Goal: Check status: Check status

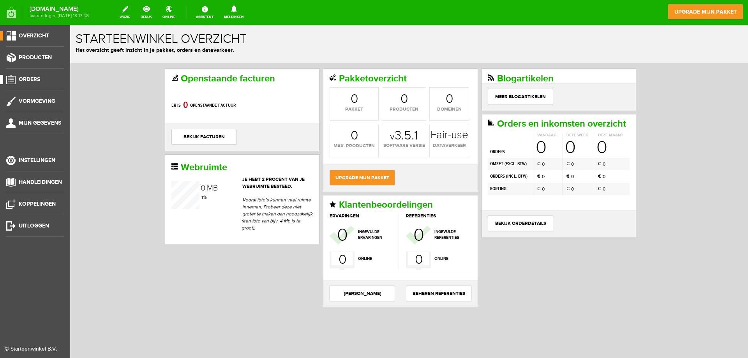
click at [28, 76] on span "Orders" at bounding box center [29, 79] width 21 height 7
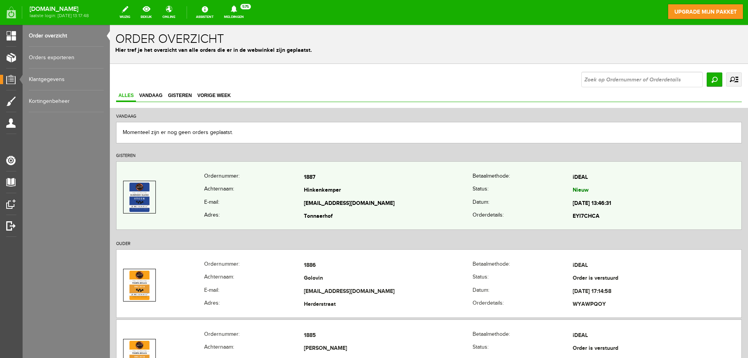
click at [264, 191] on th "Achternaam:" at bounding box center [254, 190] width 100 height 13
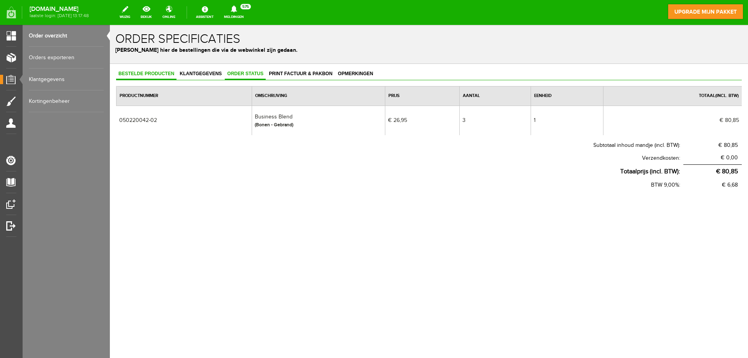
click at [243, 72] on span "Order status" at bounding box center [245, 73] width 41 height 5
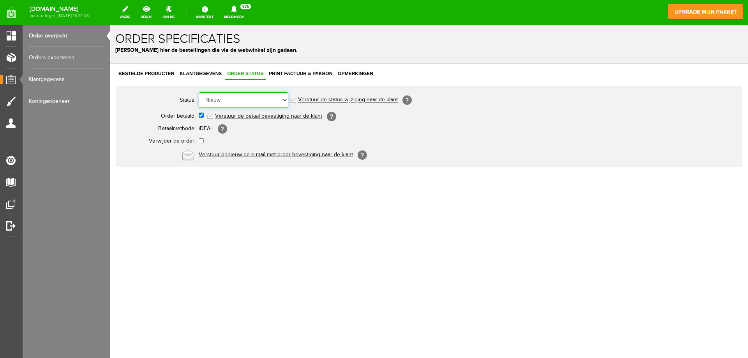
click at [239, 97] on select "Order niet afgerond Nieuw Order in behandeling Wacht op leverancier Wacht op be…" at bounding box center [244, 100] width 90 height 16
select select "2"
click at [199, 92] on select "Order niet afgerond Nieuw Order in behandeling Wacht op leverancier Wacht op be…" at bounding box center [244, 100] width 90 height 16
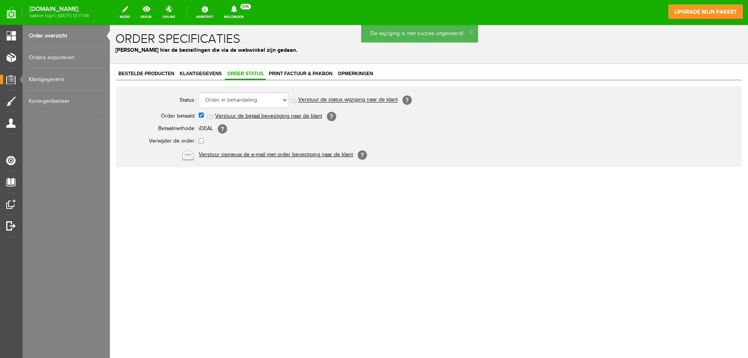
click at [288, 74] on span "Print factuur & pakbon" at bounding box center [301, 73] width 68 height 5
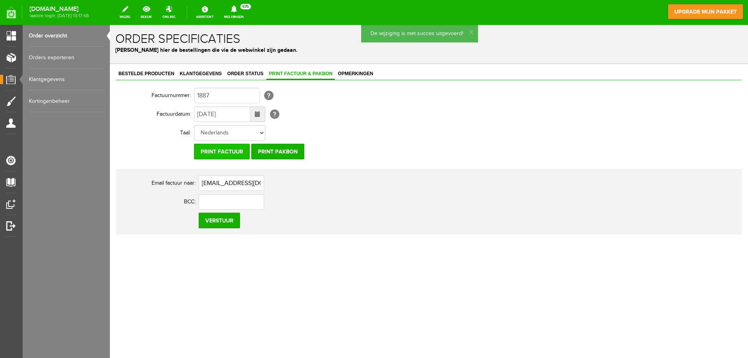
click at [226, 150] on input "Print factuur" at bounding box center [222, 152] width 56 height 16
click at [279, 150] on input "Print pakbon" at bounding box center [277, 152] width 53 height 16
click at [228, 149] on input "Print factuur" at bounding box center [222, 152] width 56 height 16
